Goal: Information Seeking & Learning: Learn about a topic

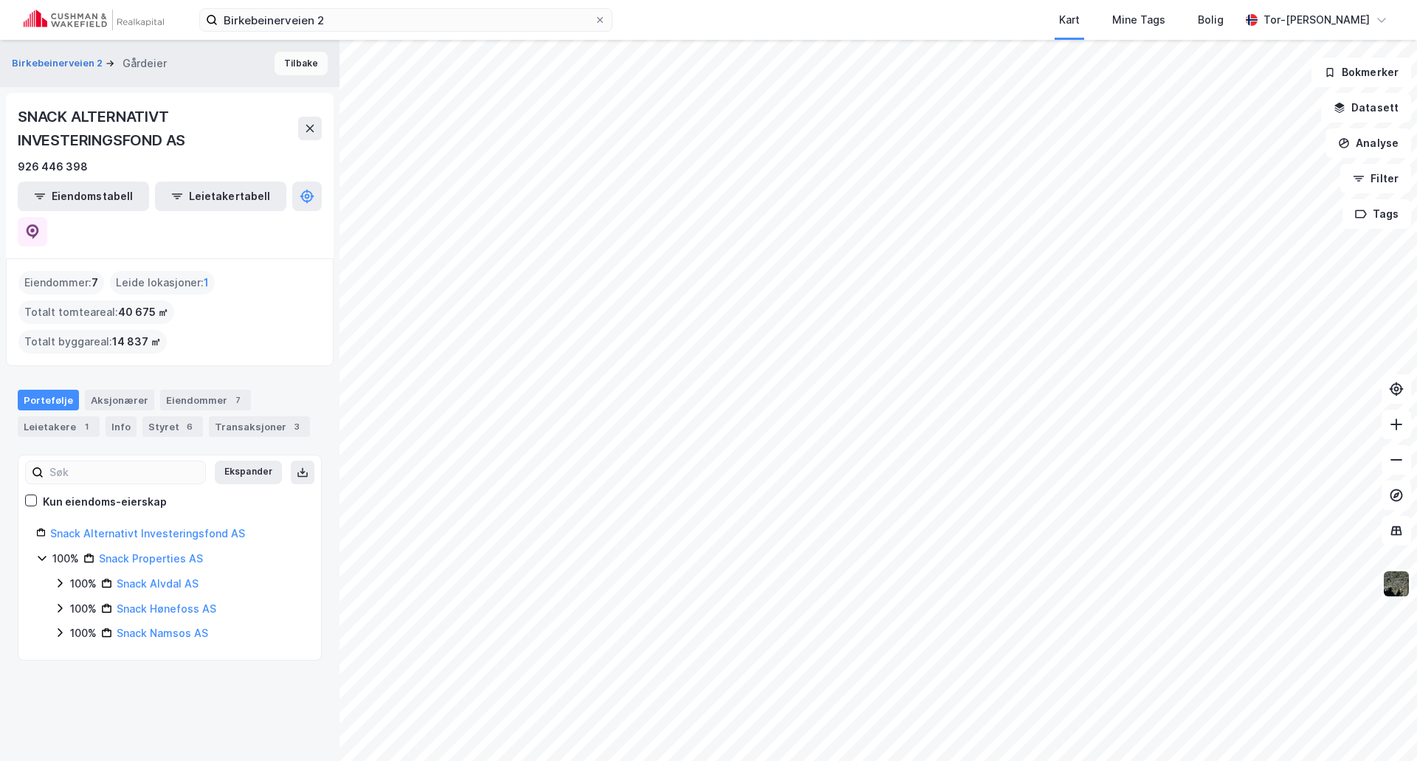
click at [287, 63] on button "Tilbake" at bounding box center [300, 64] width 53 height 24
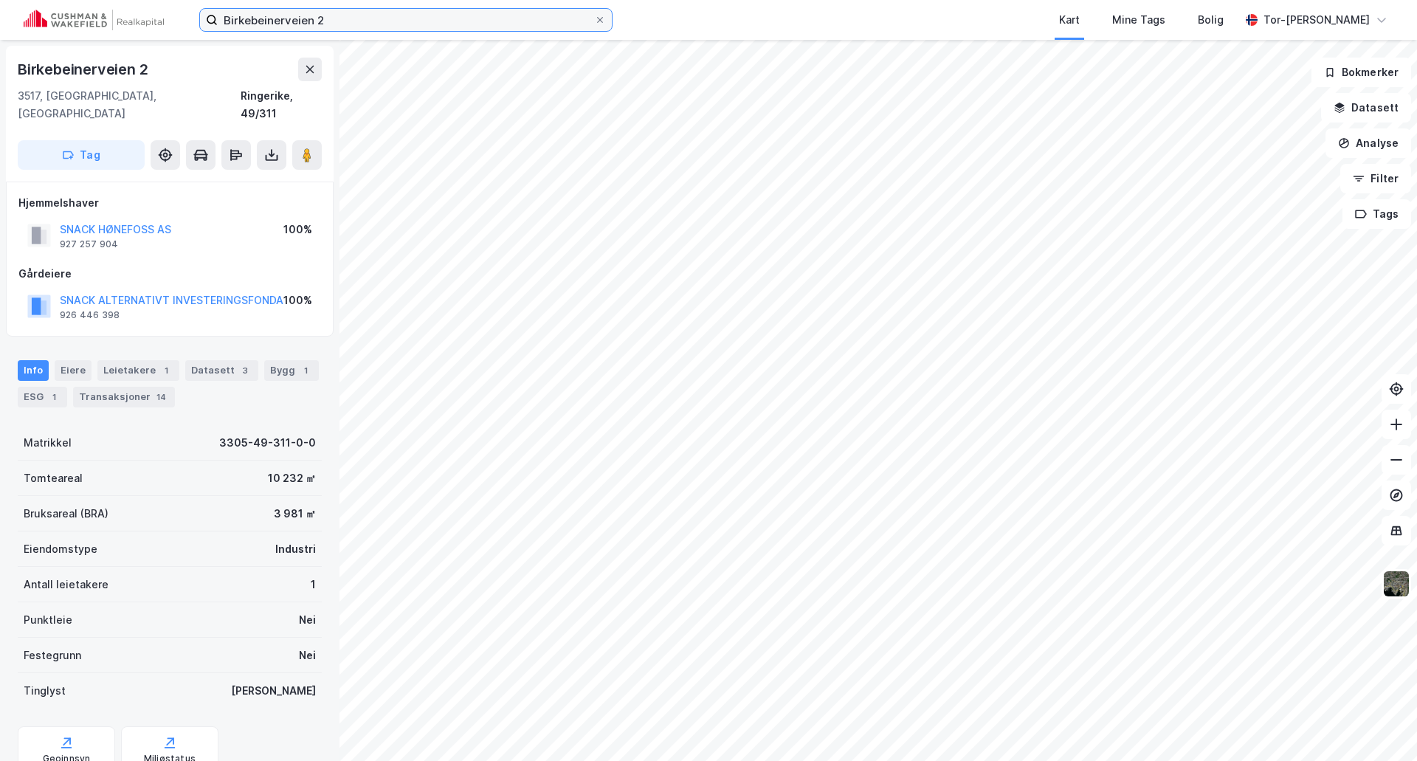
click at [348, 21] on input "Birkebeinerveien 2" at bounding box center [406, 20] width 376 height 22
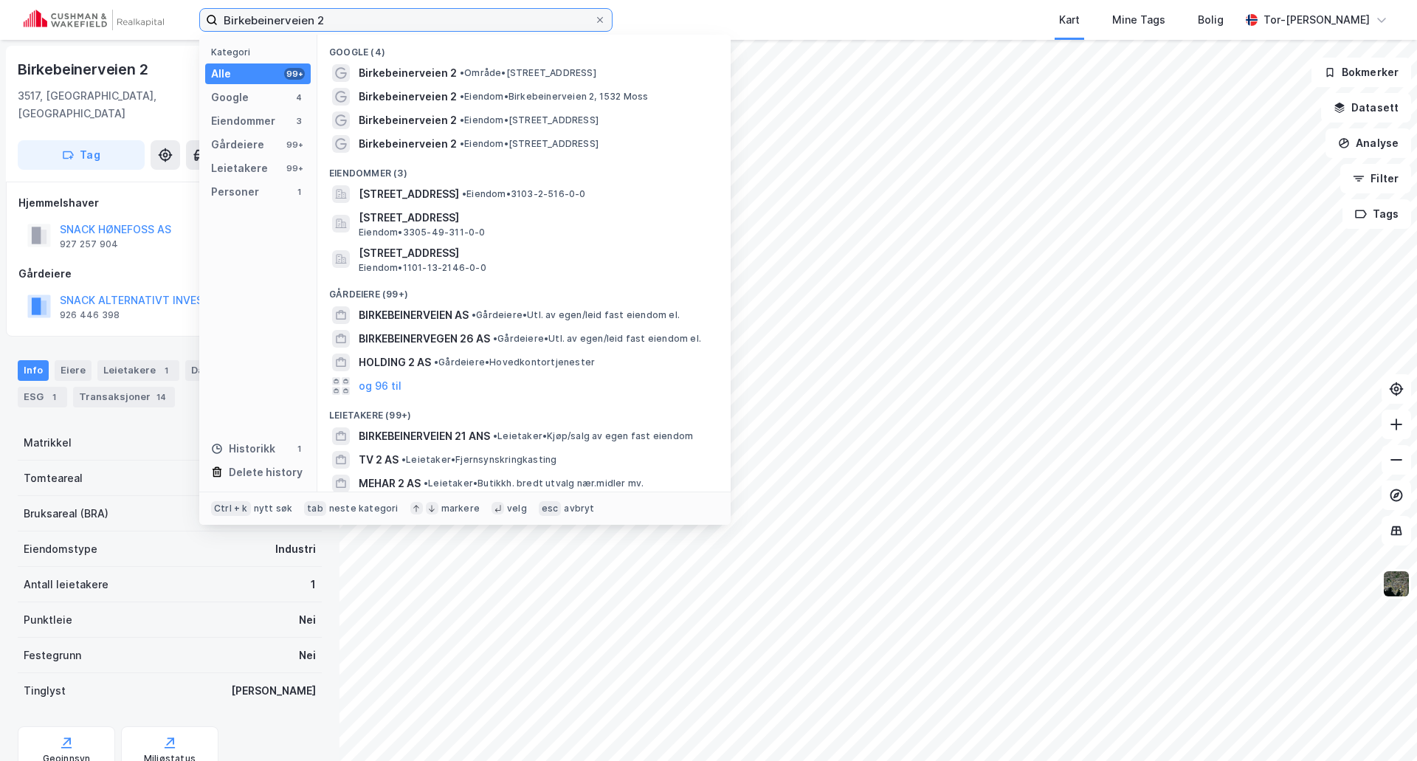
click at [348, 21] on input "Birkebeinerveien 2" at bounding box center [406, 20] width 376 height 22
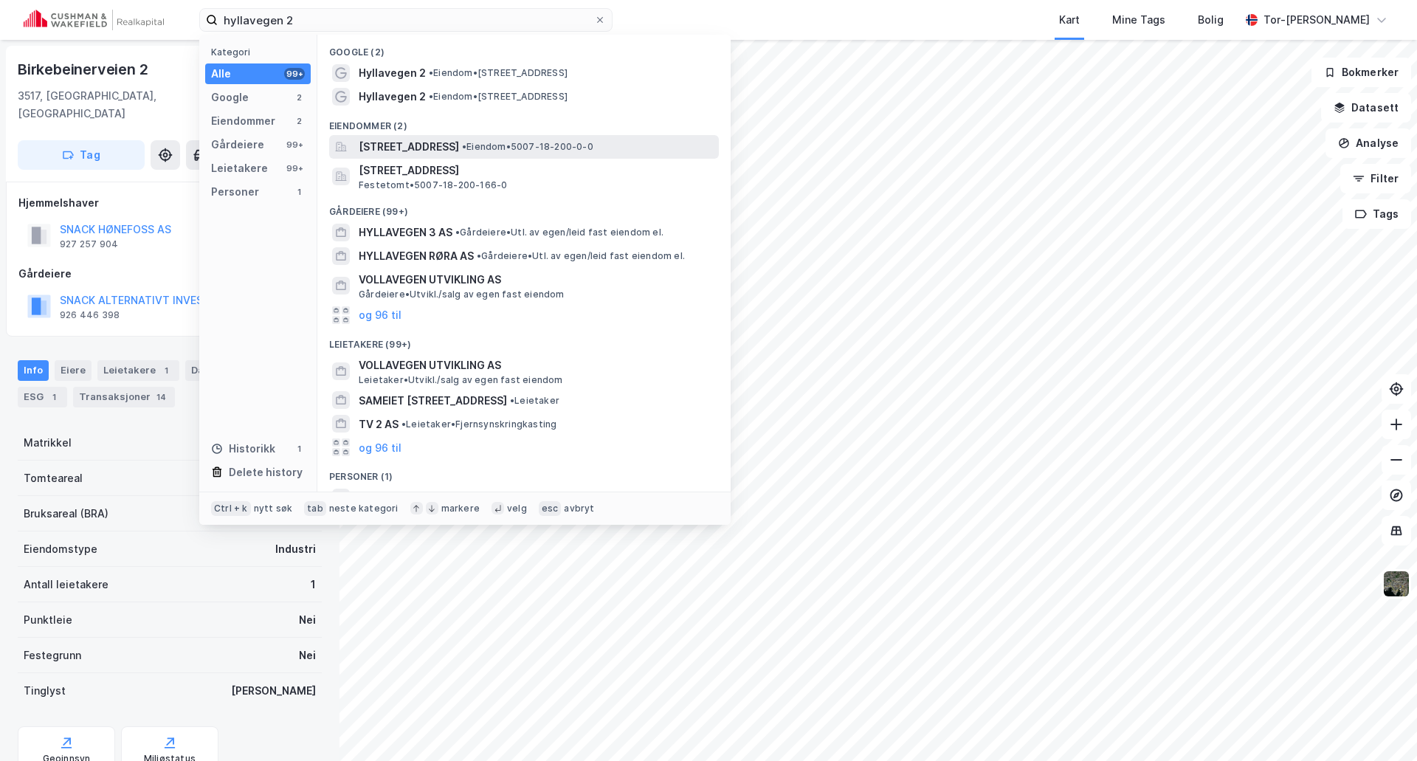
click at [445, 148] on span "[STREET_ADDRESS]" at bounding box center [409, 147] width 100 height 18
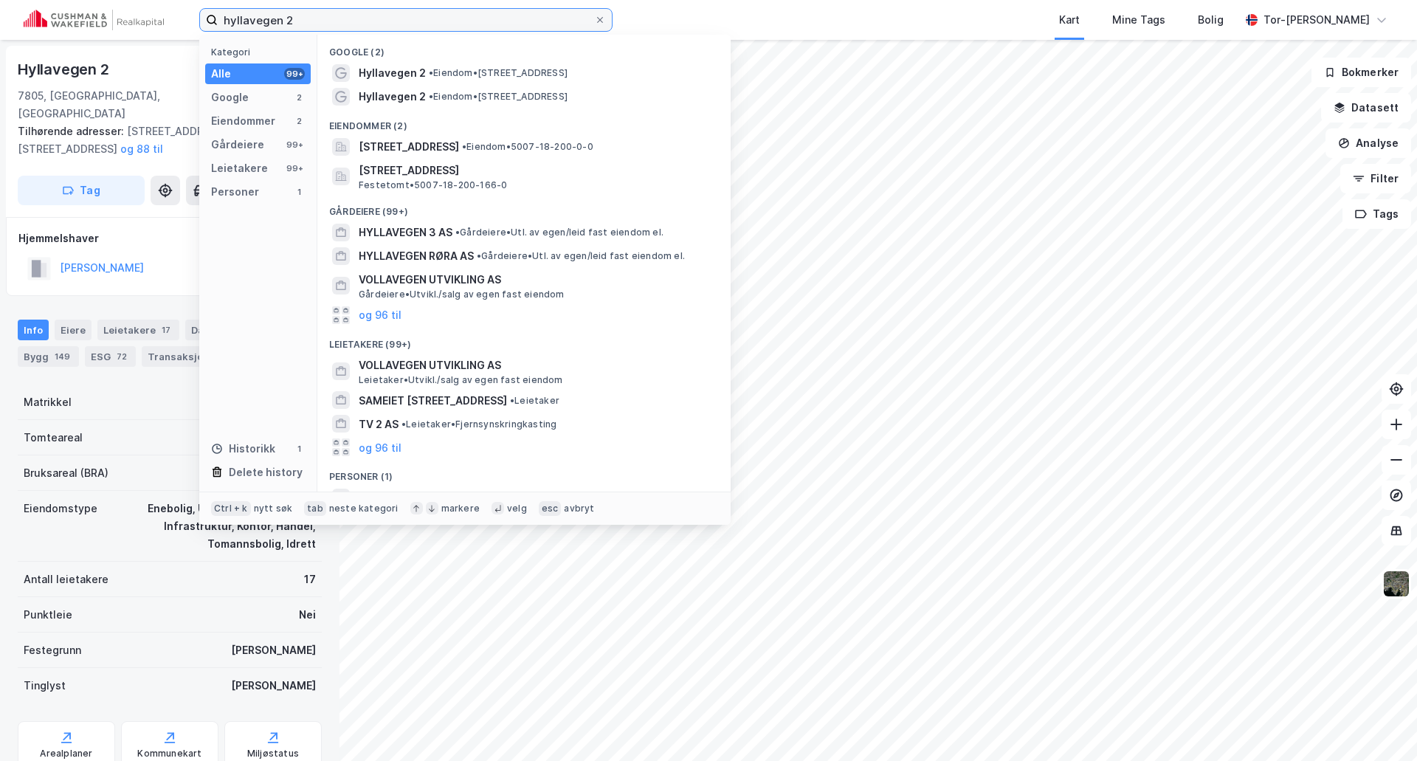
drag, startPoint x: 330, startPoint y: 21, endPoint x: 0, endPoint y: 24, distance: 329.8
click at [0, 24] on div "hyllavegen 2 Kategori Alle 99+ Google 2 Eiendommer 2 Gårdeiere 99+ Leietakere 9…" at bounding box center [708, 20] width 1417 height 40
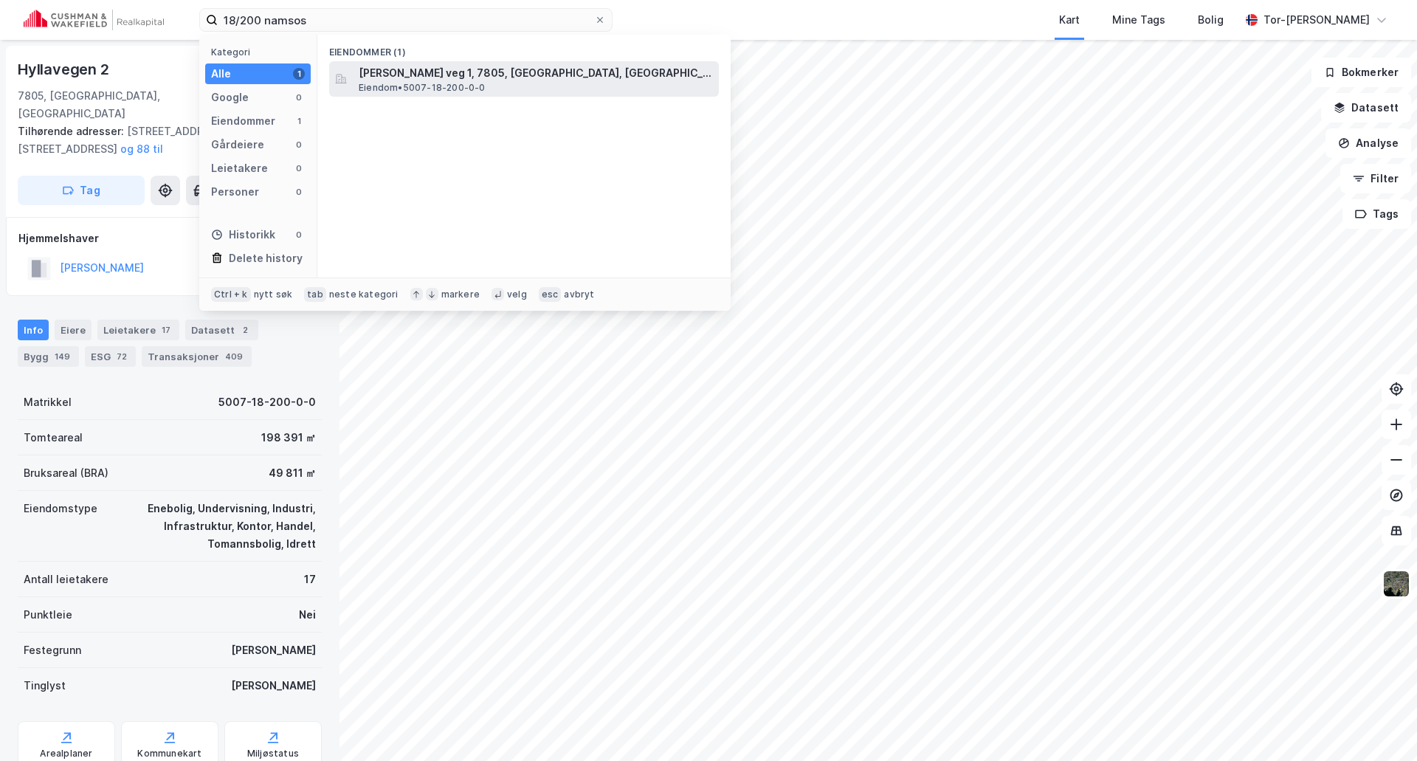
click at [558, 84] on div "Andreas [STREET_ADDRESS][PERSON_NAME], NAMSOS Eiendom • 5007-18-200-0-0" at bounding box center [537, 79] width 357 height 30
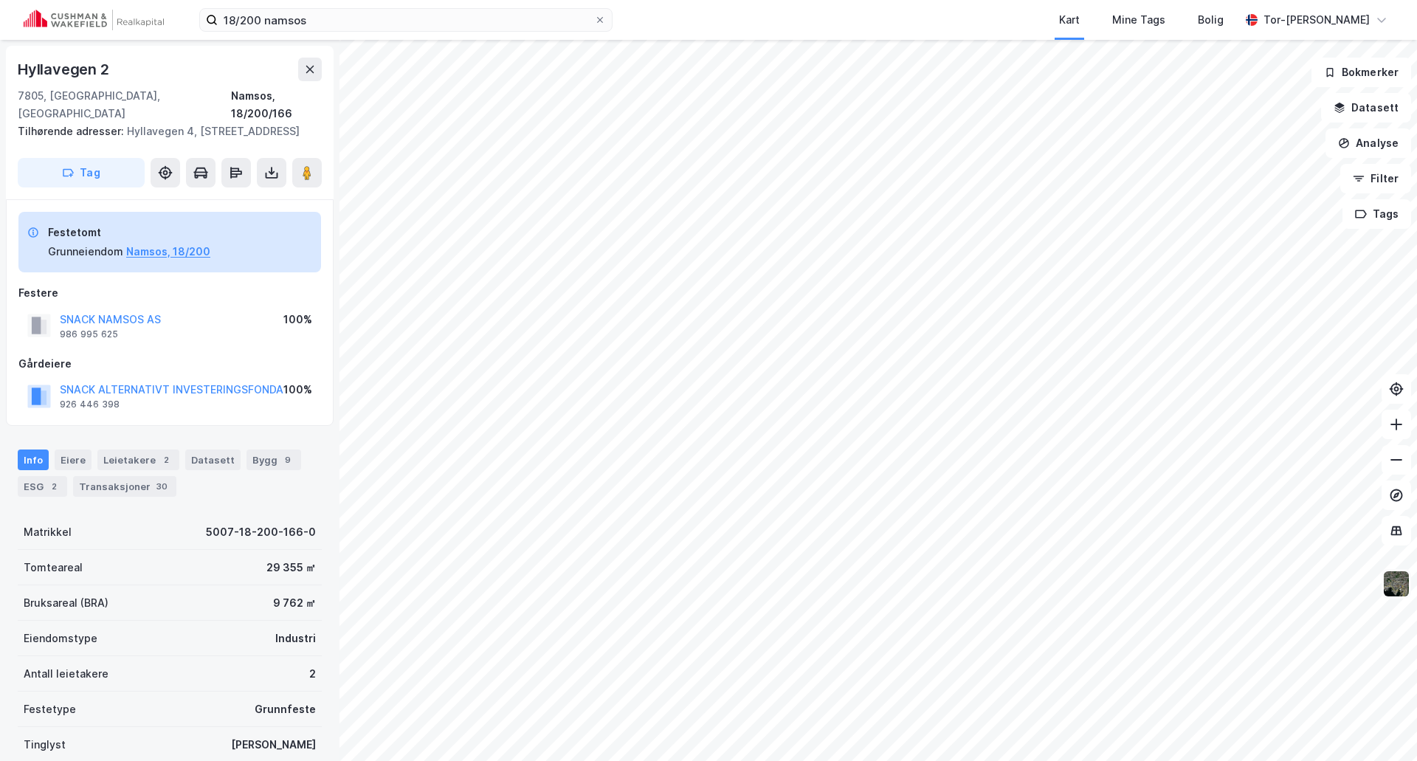
click at [1401, 587] on img at bounding box center [1396, 584] width 28 height 28
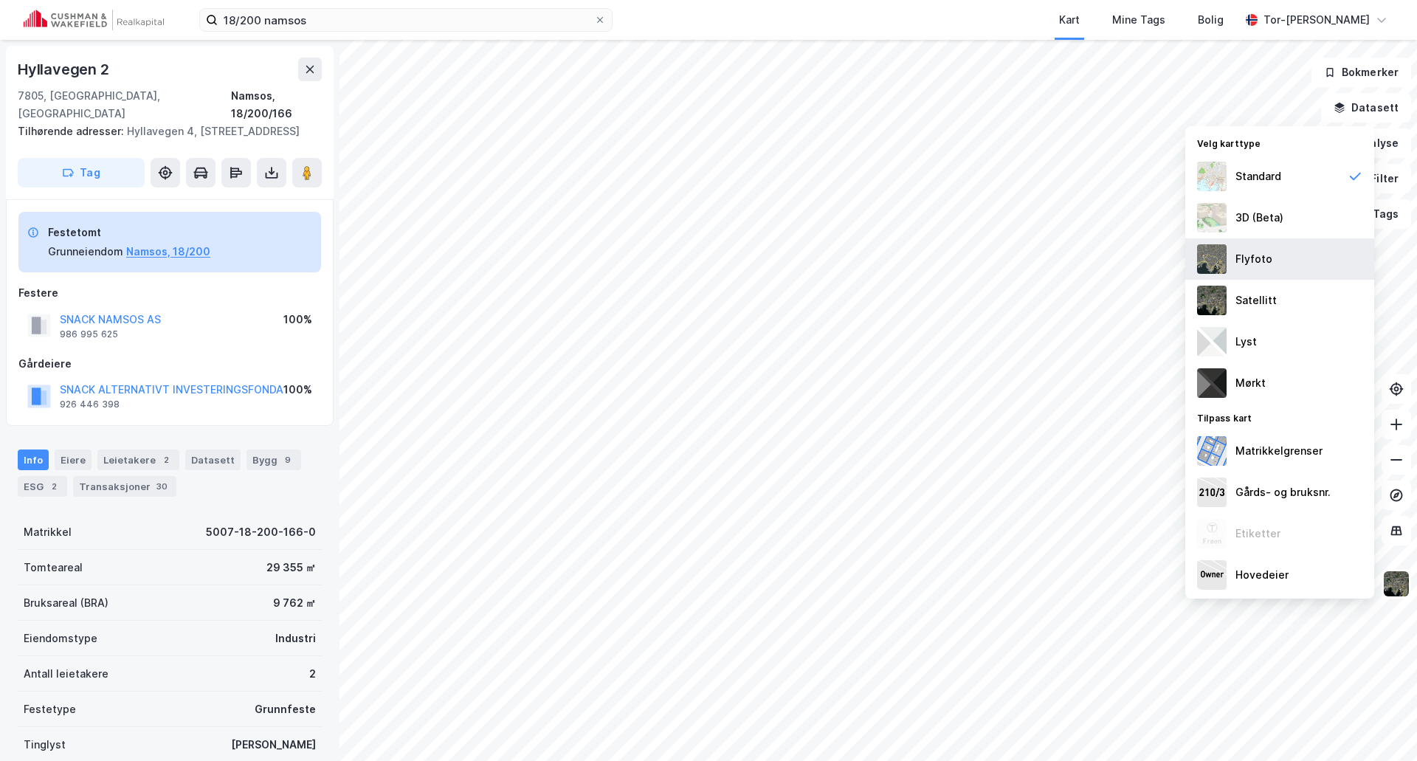
click at [1220, 257] on img at bounding box center [1212, 259] width 30 height 30
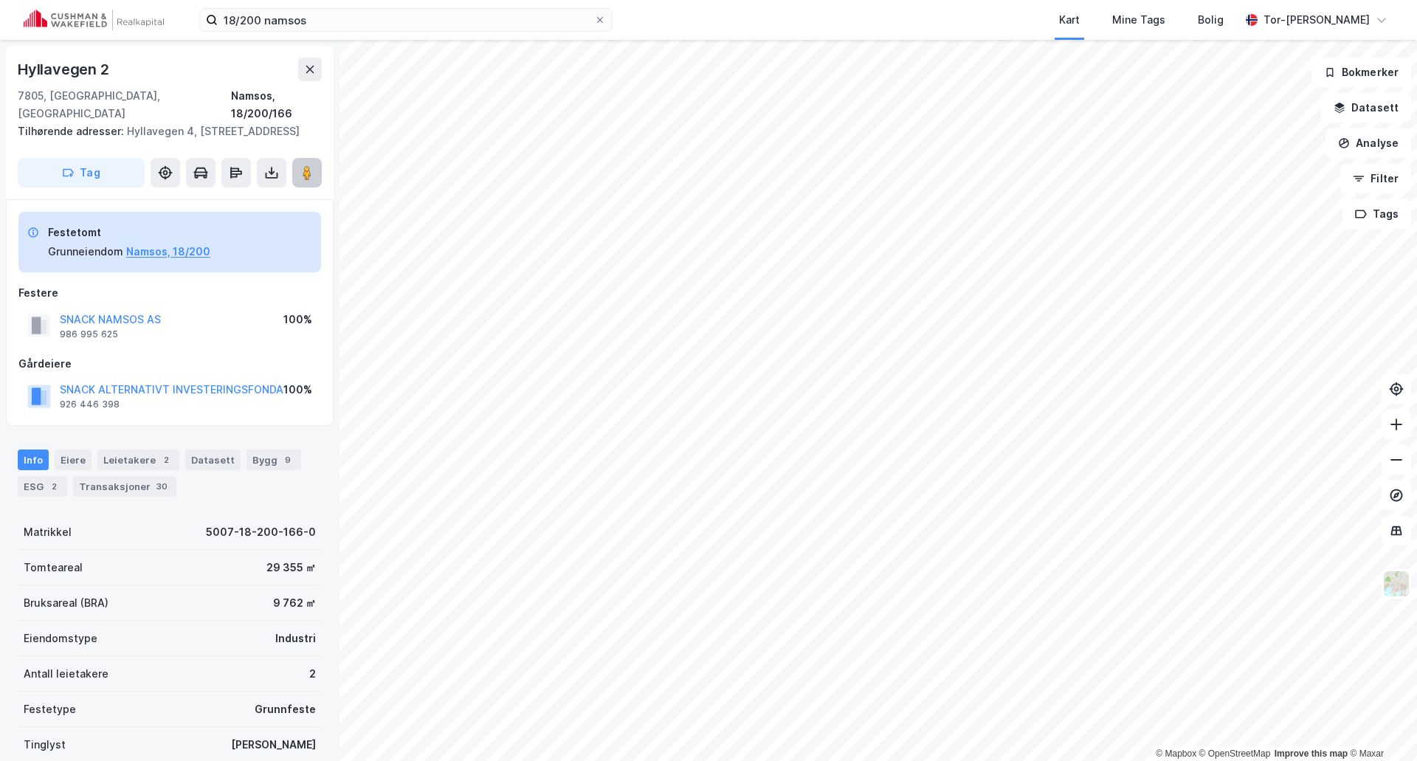
click at [302, 167] on icon at bounding box center [307, 172] width 15 height 15
drag, startPoint x: 319, startPoint y: 18, endPoint x: 0, endPoint y: -3, distance: 320.2
click at [0, 0] on html "18/200 namsos Kart Mine Tags Bolig Tor-[PERSON_NAME] © Mapbox © OpenStreetMap I…" at bounding box center [708, 380] width 1417 height 761
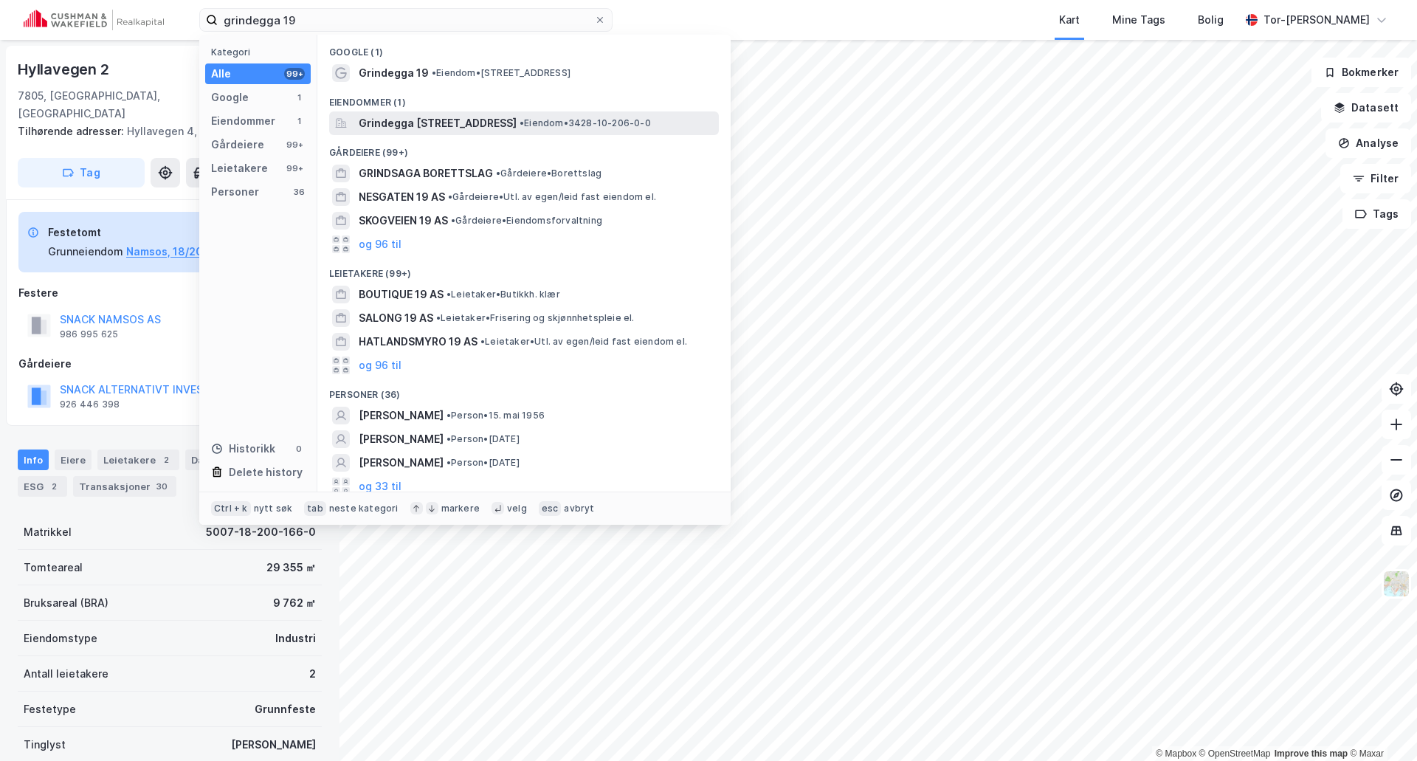
click at [441, 123] on span "Grindegga [STREET_ADDRESS]" at bounding box center [438, 123] width 158 height 18
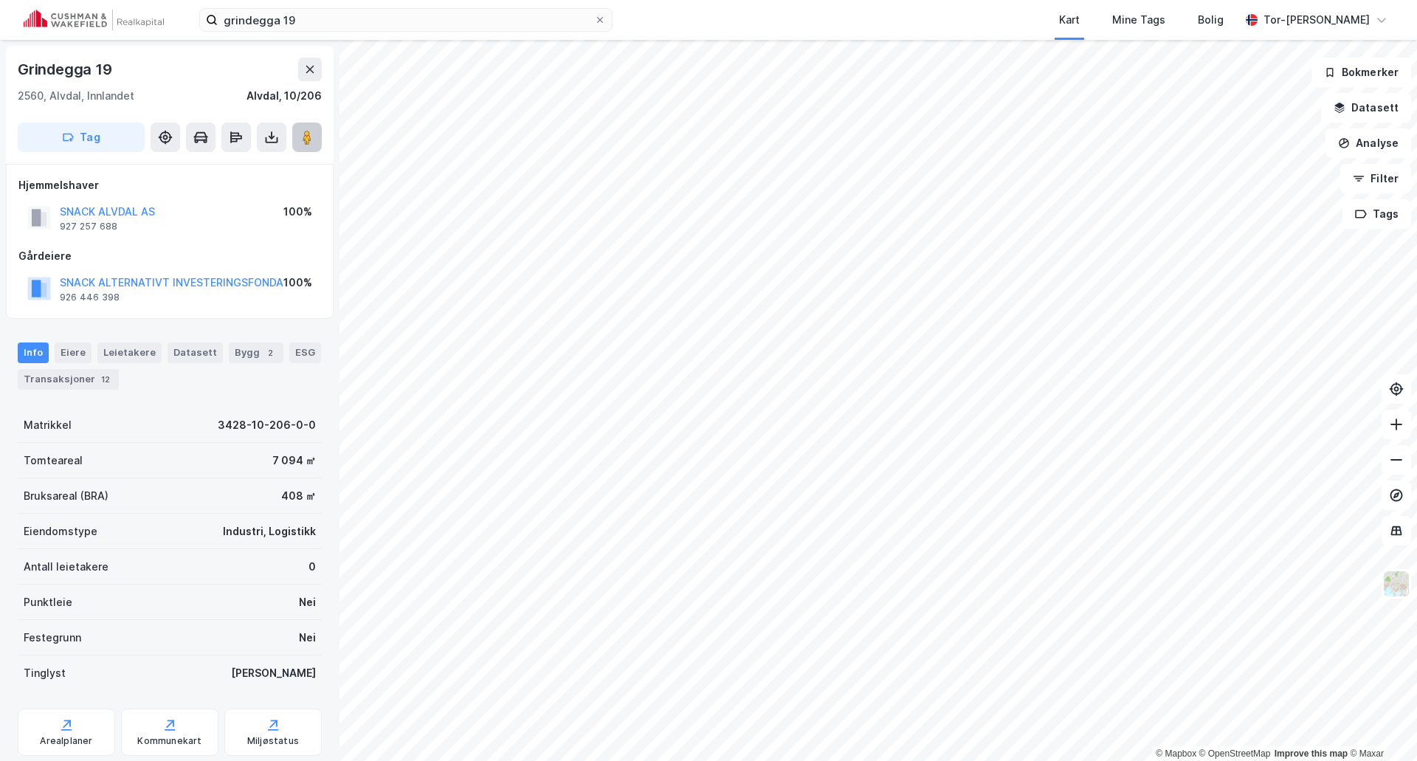
click at [308, 136] on image at bounding box center [306, 137] width 9 height 15
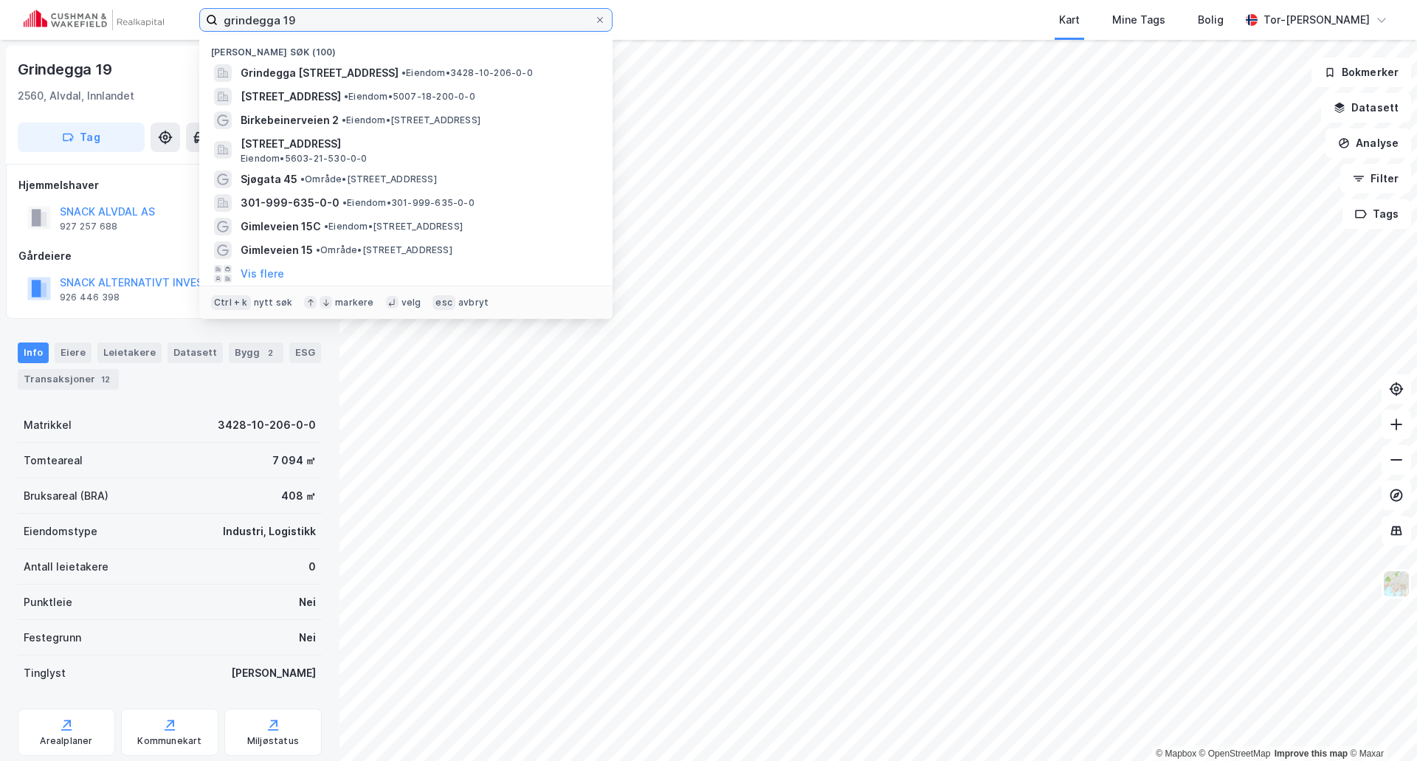
drag, startPoint x: 315, startPoint y: 13, endPoint x: 0, endPoint y: 28, distance: 315.4
click at [0, 28] on div "grindegga 19 Nylige søk (100) Grindegga 19, [STREET_ADDRESS] • Eiendom • 3428-1…" at bounding box center [708, 20] width 1417 height 40
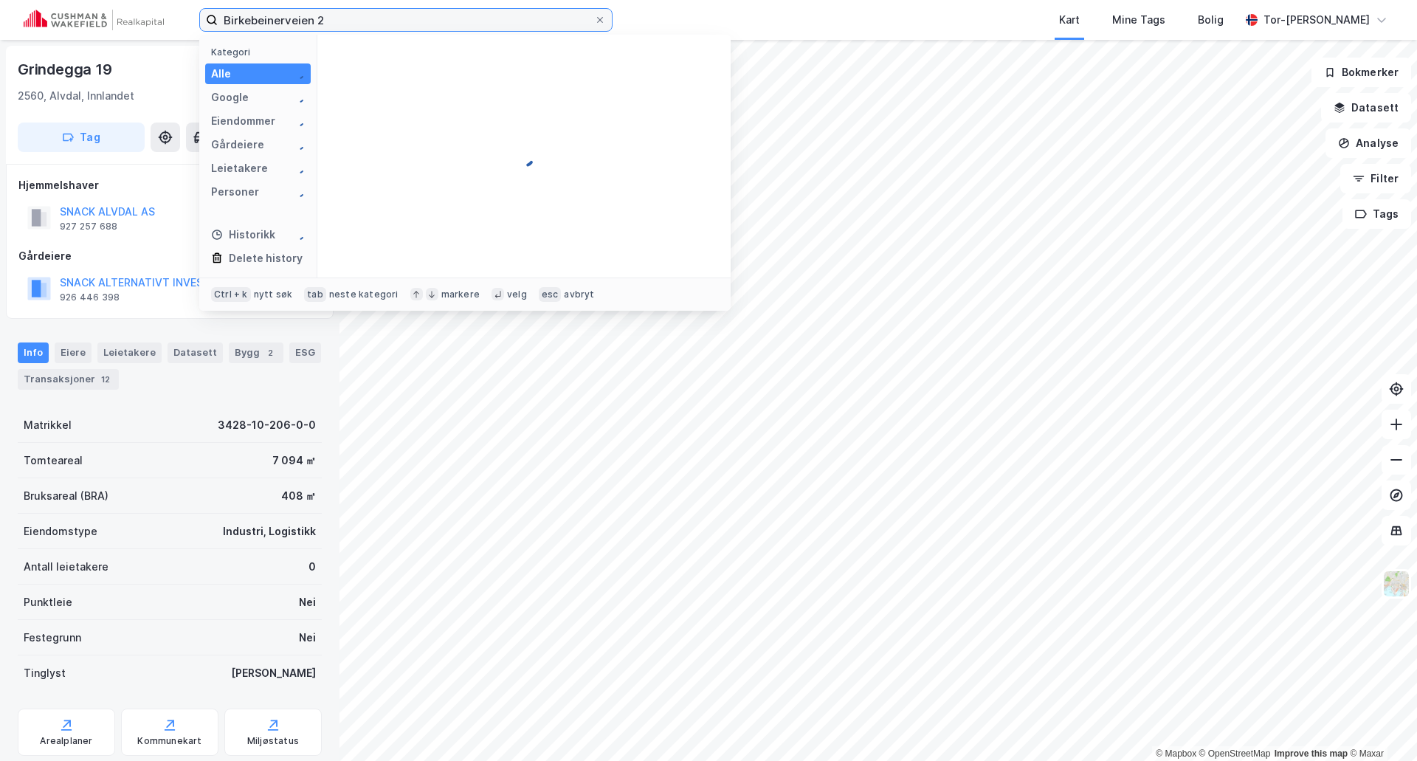
type input "Birkebeinerveien 2"
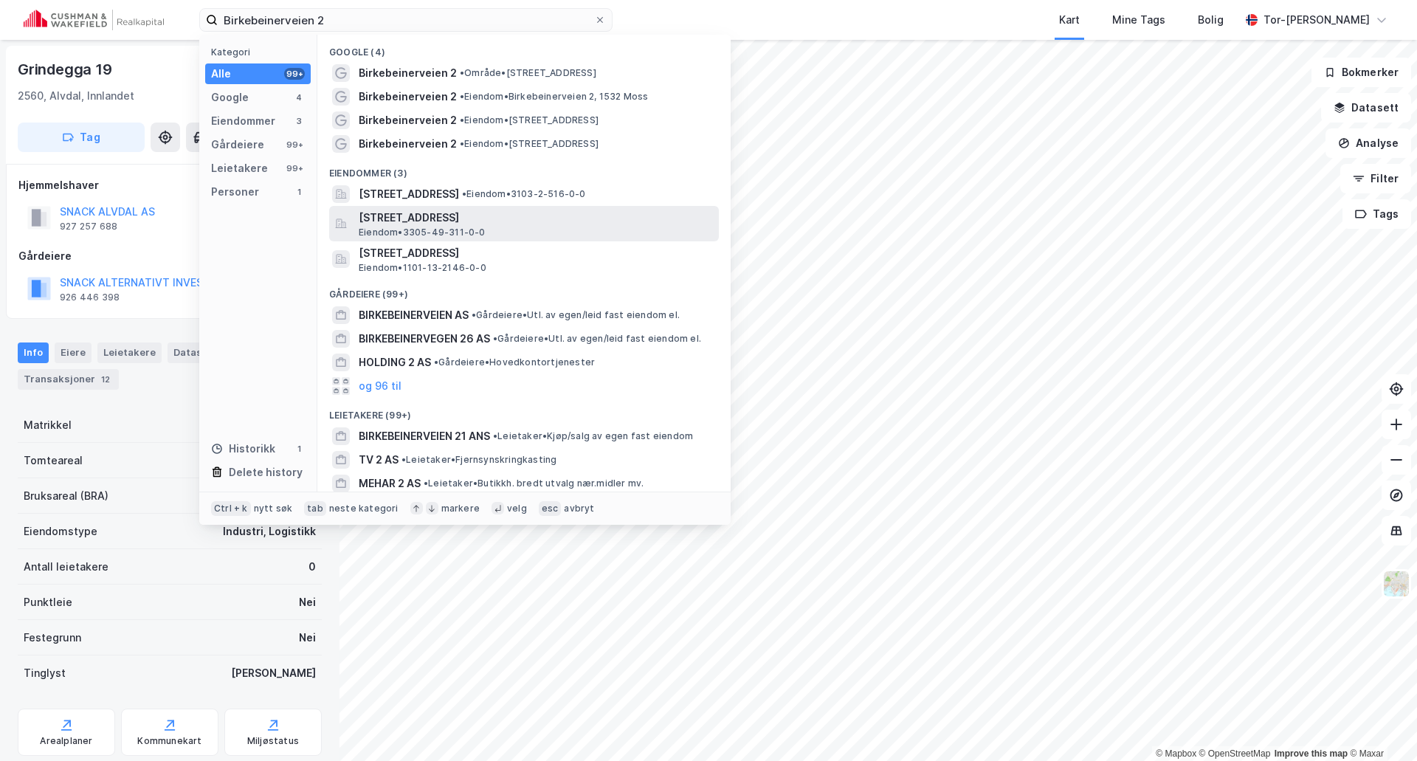
click at [504, 215] on span "[STREET_ADDRESS]" at bounding box center [536, 218] width 354 height 18
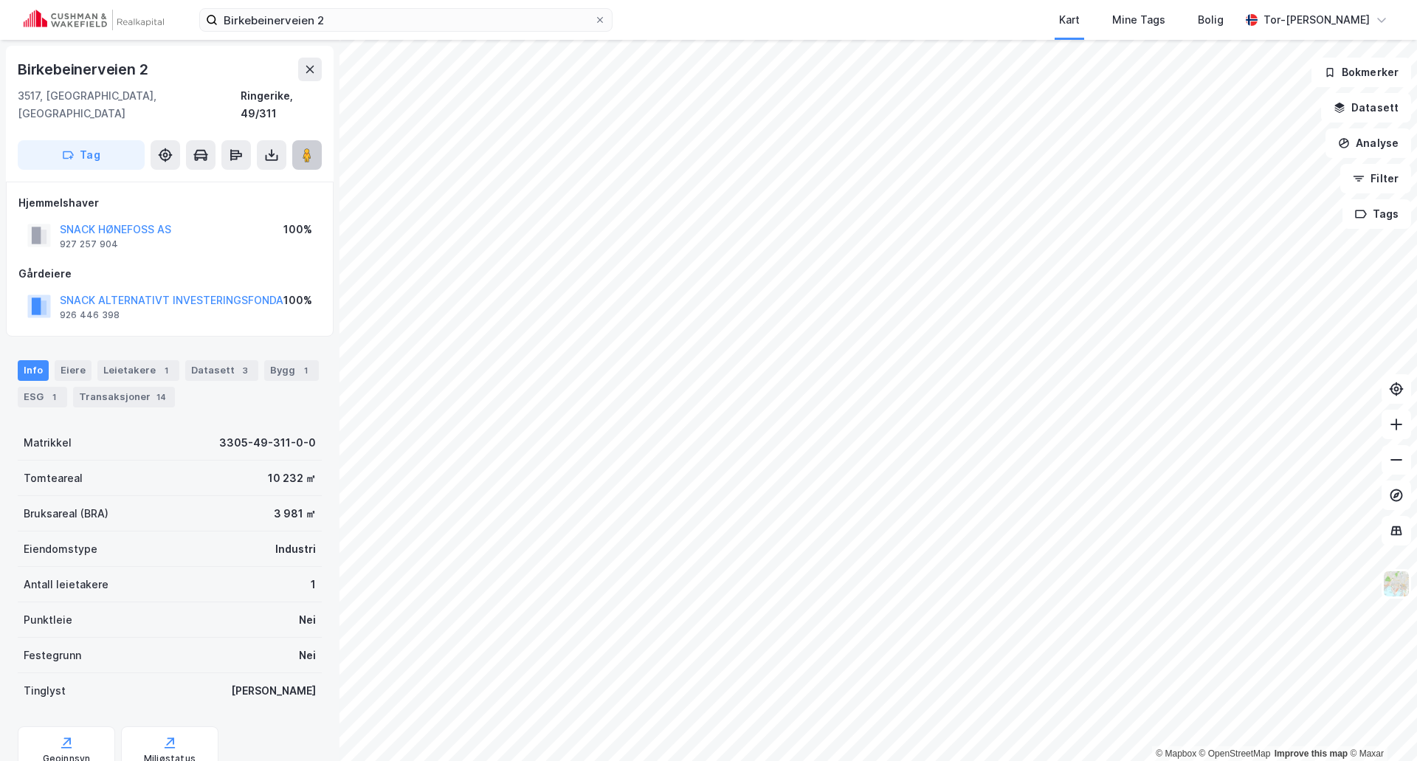
click at [302, 148] on icon at bounding box center [307, 155] width 15 height 15
